Goal: Information Seeking & Learning: Learn about a topic

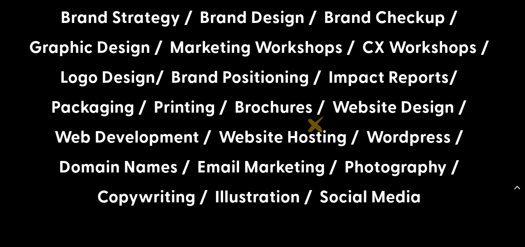
scroll to position [2613, 0]
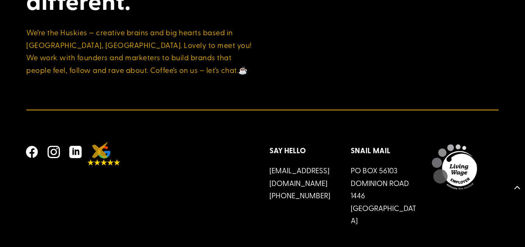
click at [100, 150] on img at bounding box center [103, 156] width 33 height 20
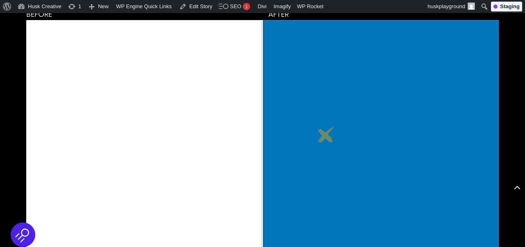
scroll to position [2699, 0]
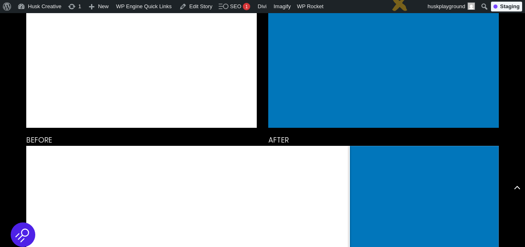
scroll to position [2568, 0]
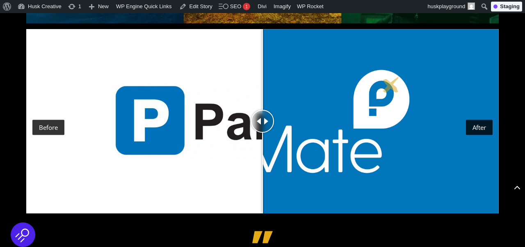
scroll to position [2352, 0]
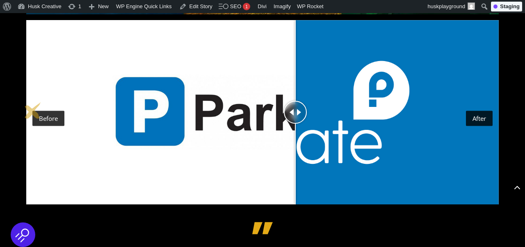
click at [295, 153] on div "Drag to move" at bounding box center [295, 112] width 23 height 185
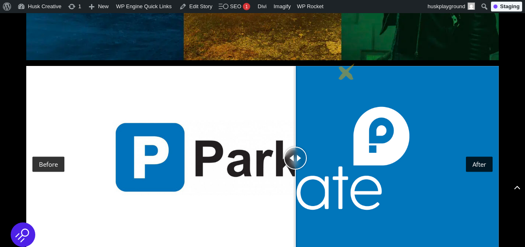
scroll to position [2297, 0]
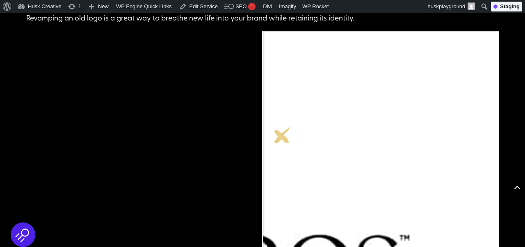
scroll to position [1590, 0]
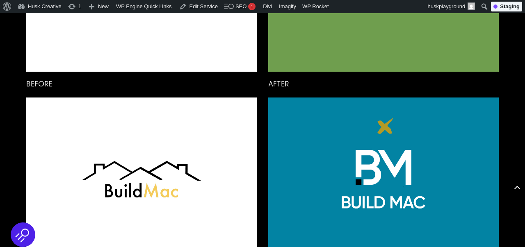
scroll to position [2357, 0]
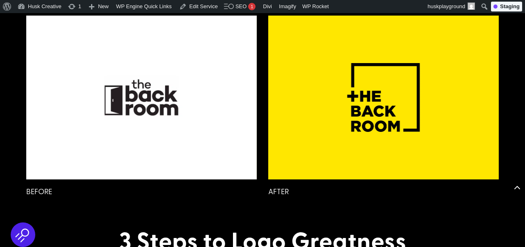
scroll to position [3425, 0]
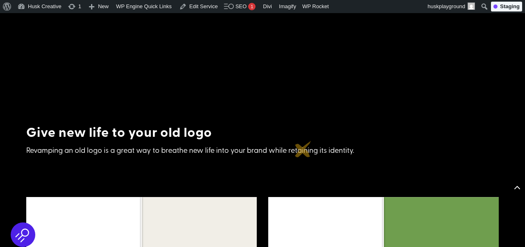
scroll to position [1438, 0]
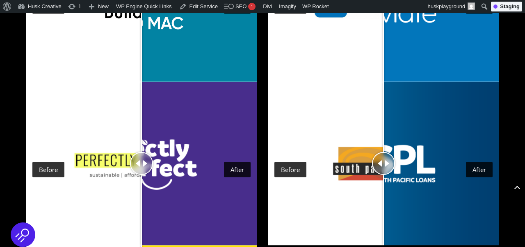
scroll to position [1885, 0]
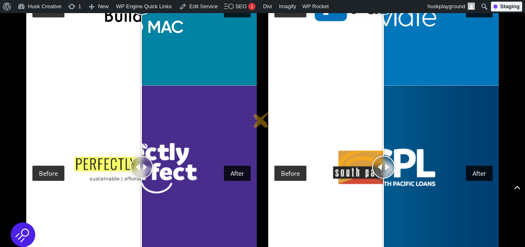
click at [261, 120] on div "Before After Before After" at bounding box center [262, 168] width 472 height 164
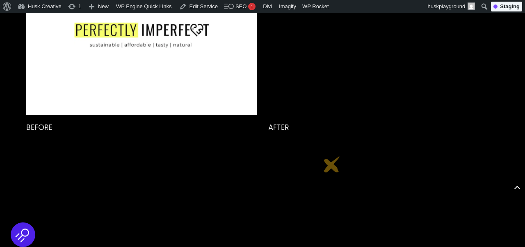
scroll to position [3207, 0]
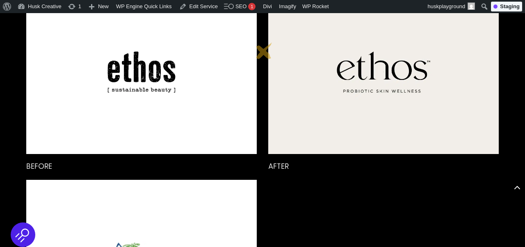
scroll to position [1660, 0]
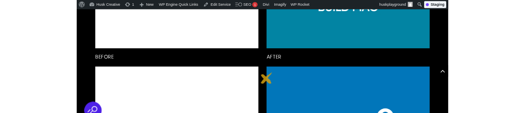
scroll to position [2086, 0]
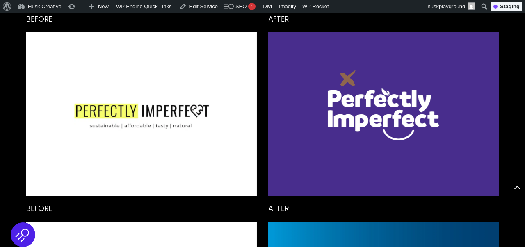
scroll to position [2333, 0]
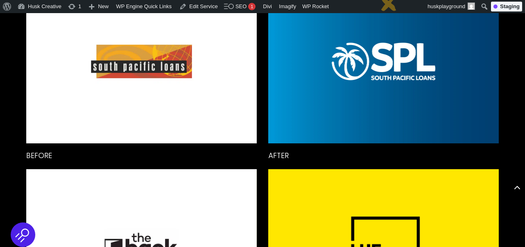
scroll to position [2673, 0]
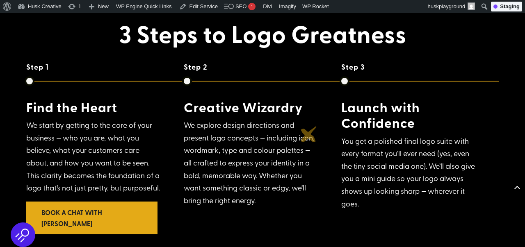
scroll to position [2940, 0]
